Goal: Transaction & Acquisition: Purchase product/service

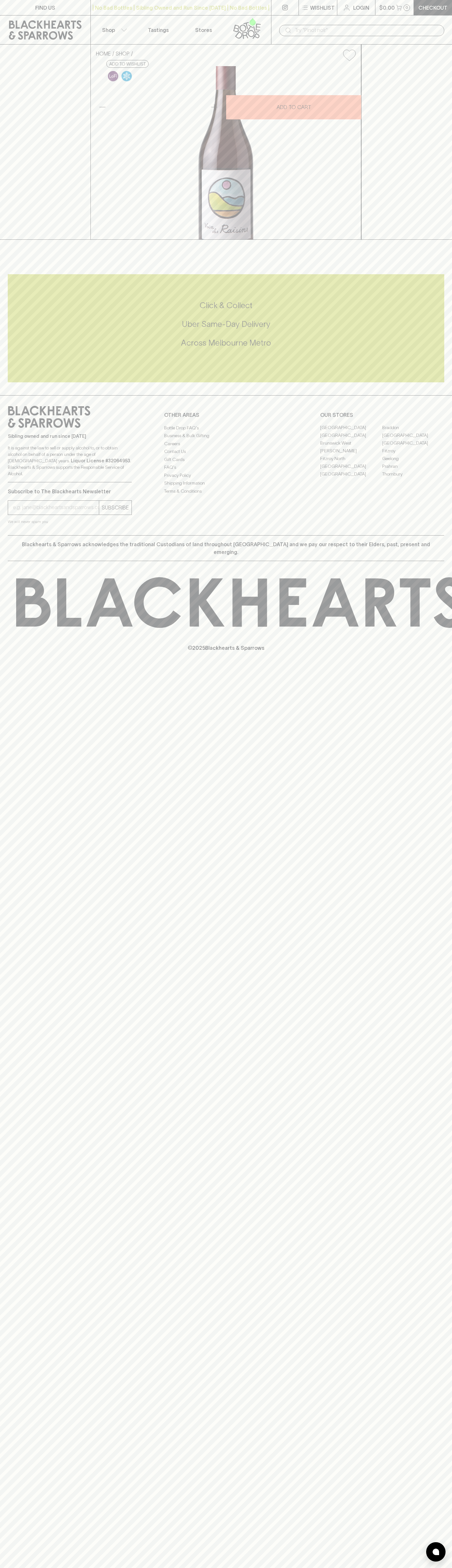
click at [323, 12] on button "Wishlist" at bounding box center [317, 7] width 38 height 15
click at [439, 1567] on html "FIND US | No Bad Bottles | Sibling Owned and Run Since 2006 | No Bad Bottles | …" at bounding box center [226, 784] width 452 height 1568
